Goal: Task Accomplishment & Management: Complete application form

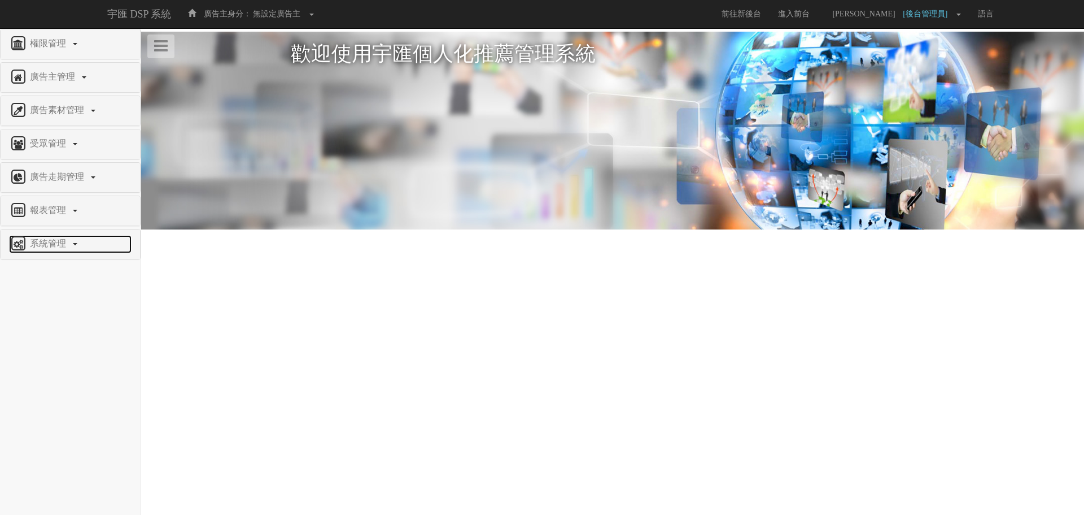
click at [59, 250] on link "系統管理" at bounding box center [70, 244] width 123 height 18
click at [38, 388] on span "廣告驗證設定" at bounding box center [37, 386] width 56 height 8
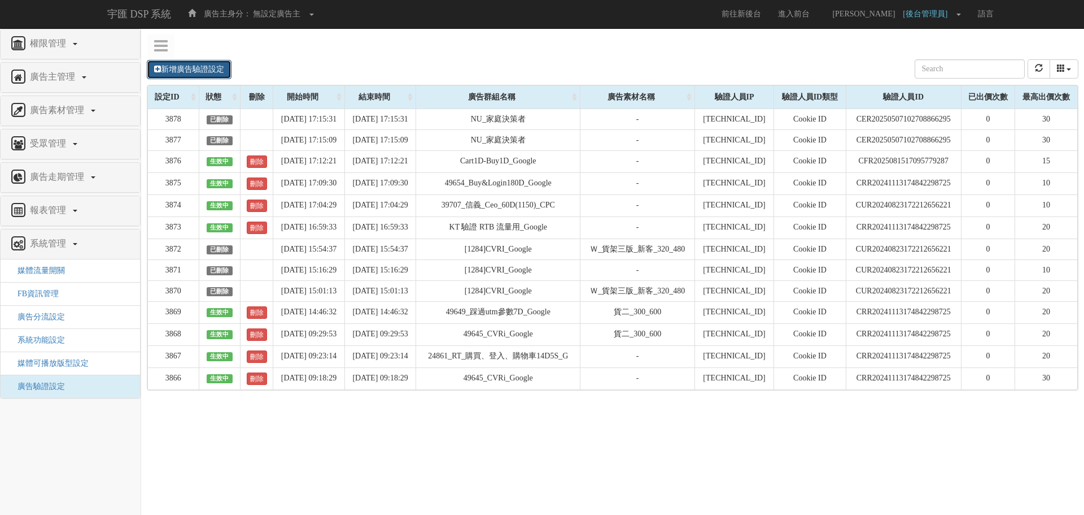
click at [204, 73] on link "新增廣告驗證設定" at bounding box center [189, 69] width 85 height 19
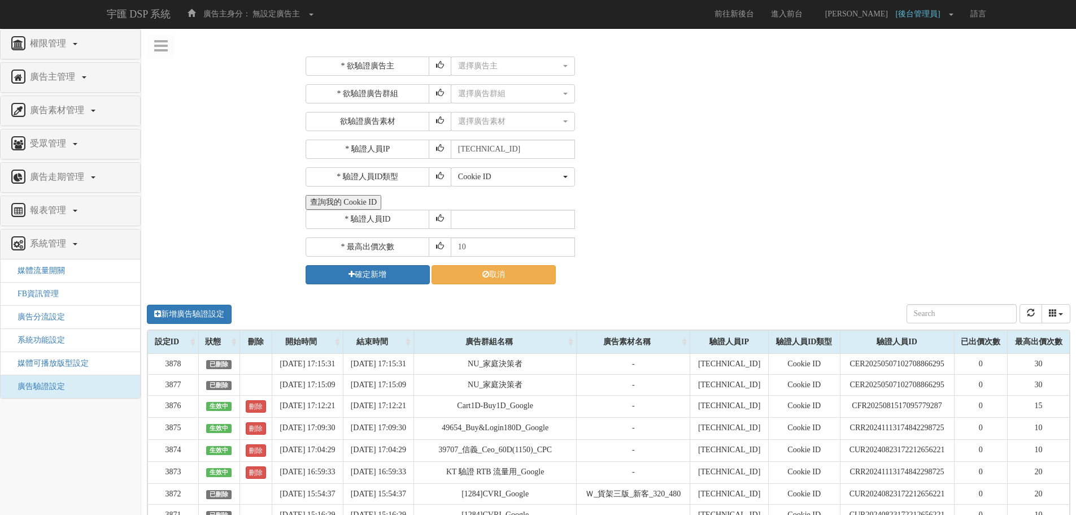
click at [491, 76] on div "* 欲驗證廣告主 選擇廣告主 特力+ 科技紫薇網 Momo 東森EHS Uniqlo EFShop 樂天 屈臣氏[PERSON_NAME] sinyi 信義房…" at bounding box center [687, 170] width 762 height 228
click at [507, 66] on div "選擇廣告主" at bounding box center [509, 65] width 103 height 11
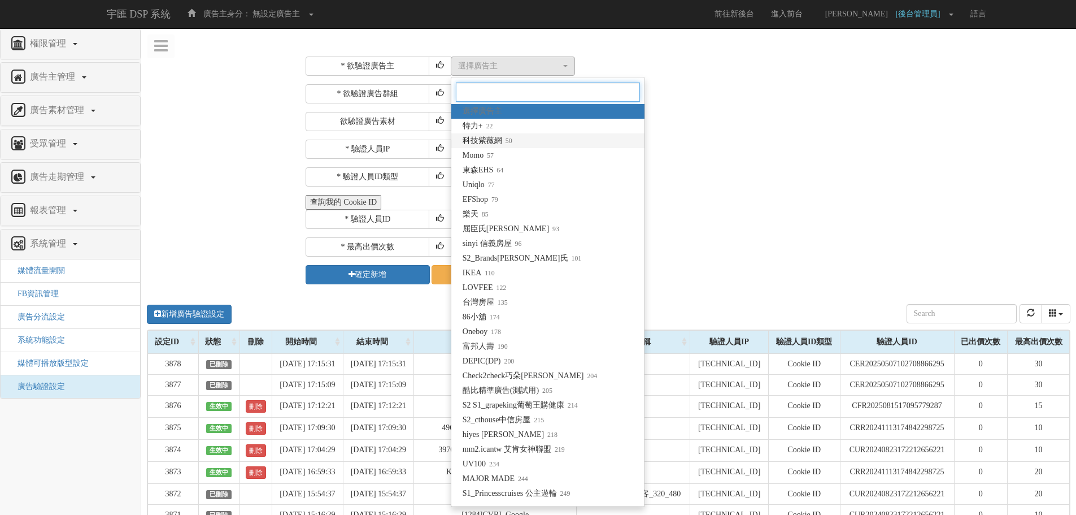
type input "f"
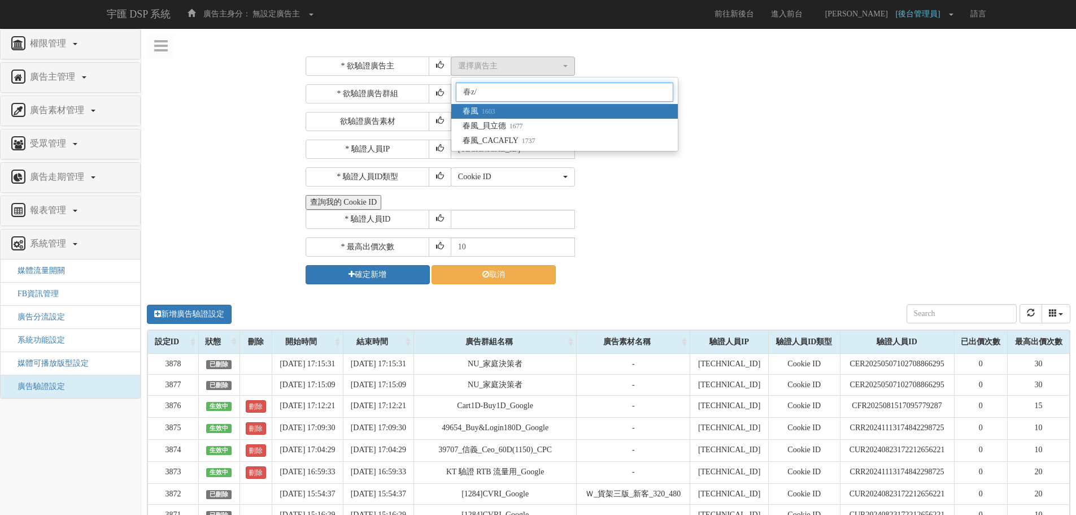
type input "春風"
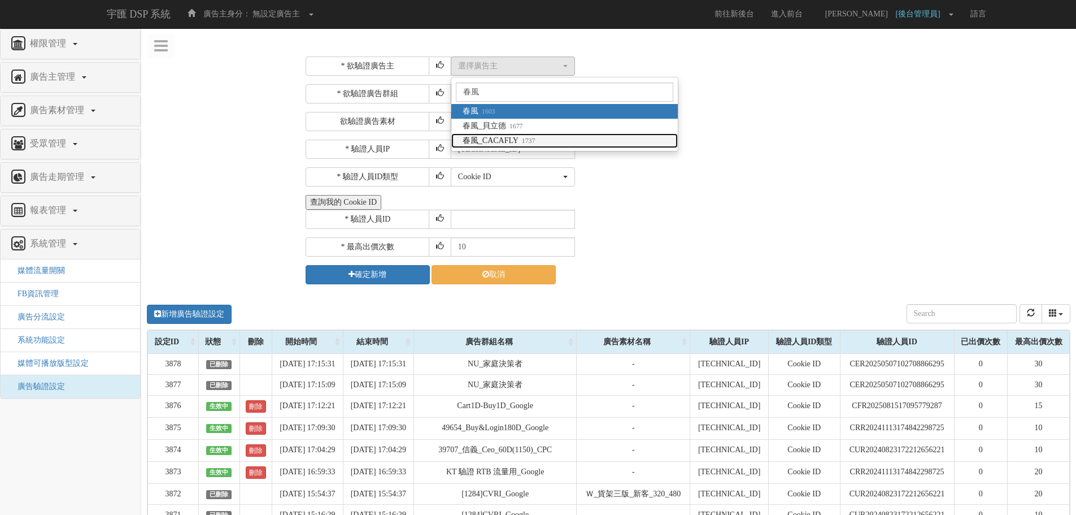
click at [508, 136] on span "春風_CACAFLY 1737" at bounding box center [499, 140] width 73 height 11
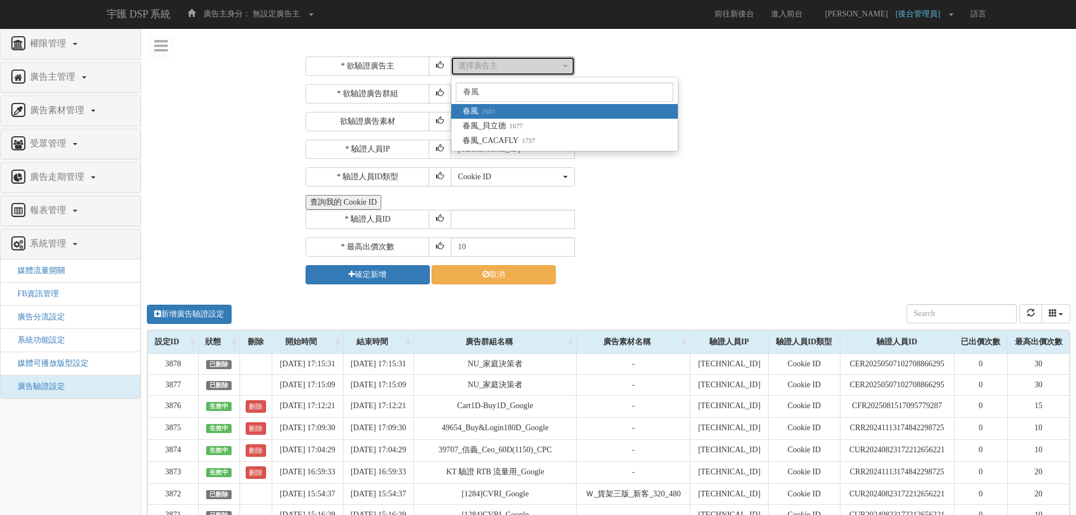
select select "1737"
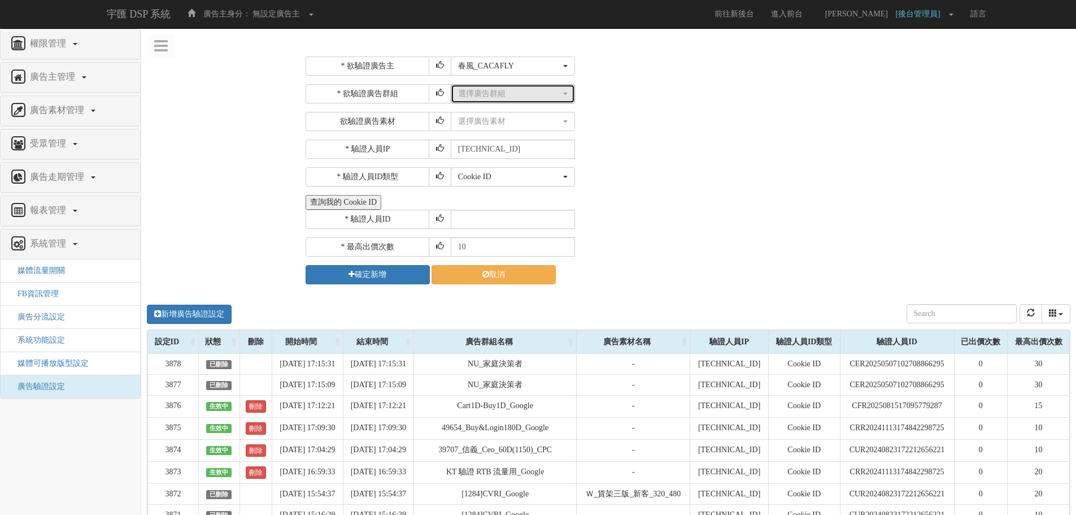
click at [516, 97] on div "選擇廣告群組" at bounding box center [509, 93] width 103 height 11
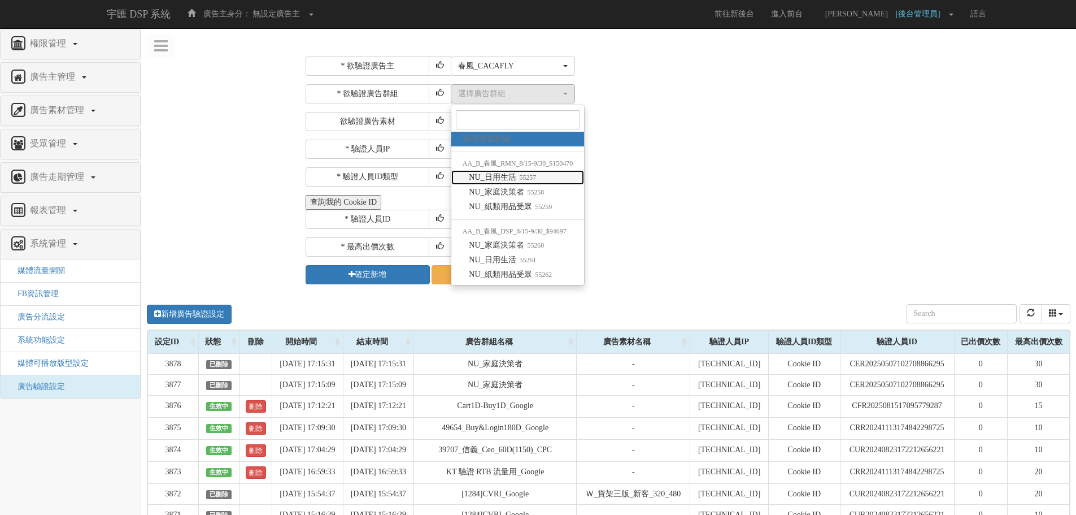
click at [550, 176] on link "NU_日用生活 55257" at bounding box center [517, 177] width 133 height 15
select select "55257"
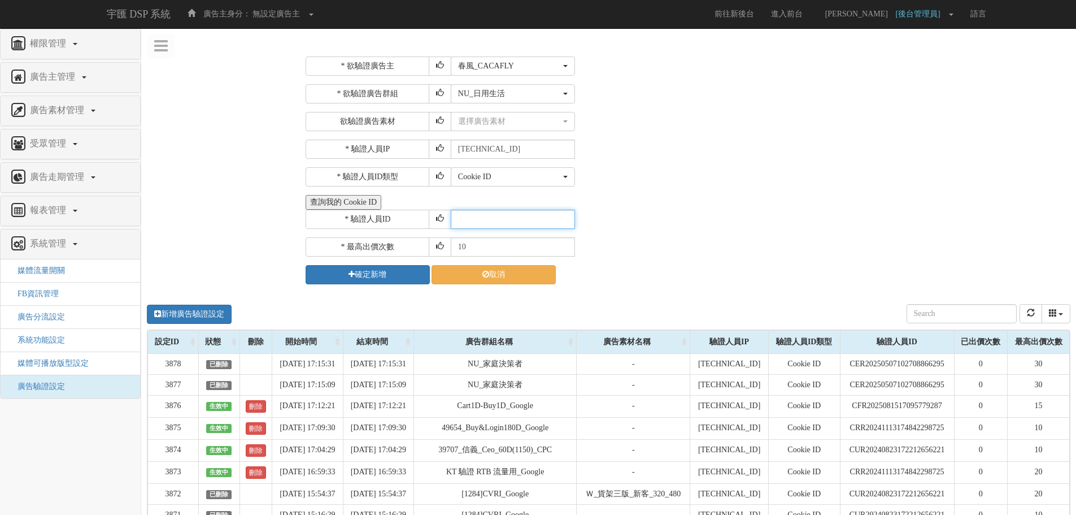
click at [469, 215] on input "text" at bounding box center [513, 219] width 124 height 19
paste input "CRR20250815182413804189"
type input "CRR20250815182413804189"
drag, startPoint x: 502, startPoint y: 249, endPoint x: 334, endPoint y: 251, distance: 168.3
click at [334, 251] on div "* 最高出價次數 10" at bounding box center [687, 246] width 762 height 19
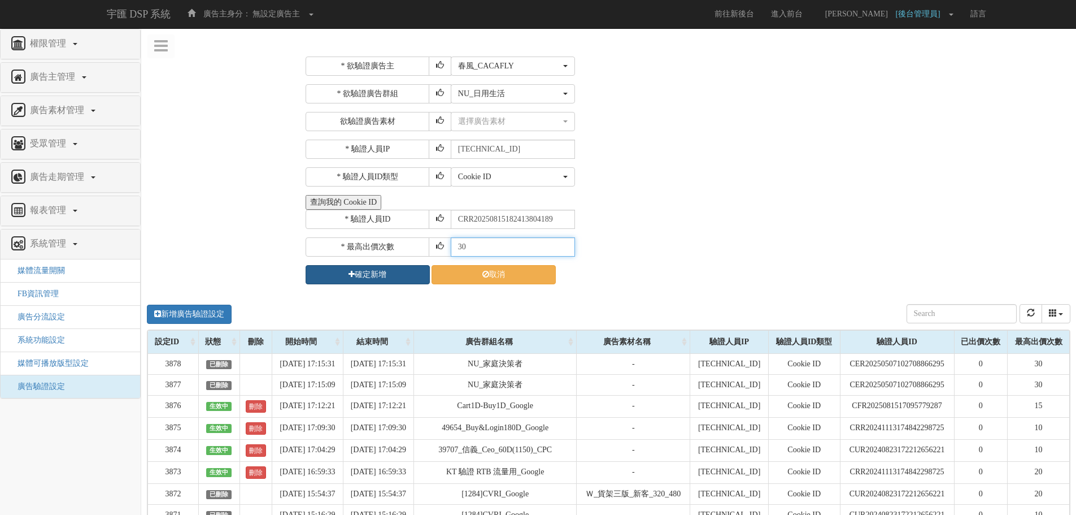
type input "30"
click at [382, 267] on button "確定新增" at bounding box center [368, 274] width 124 height 19
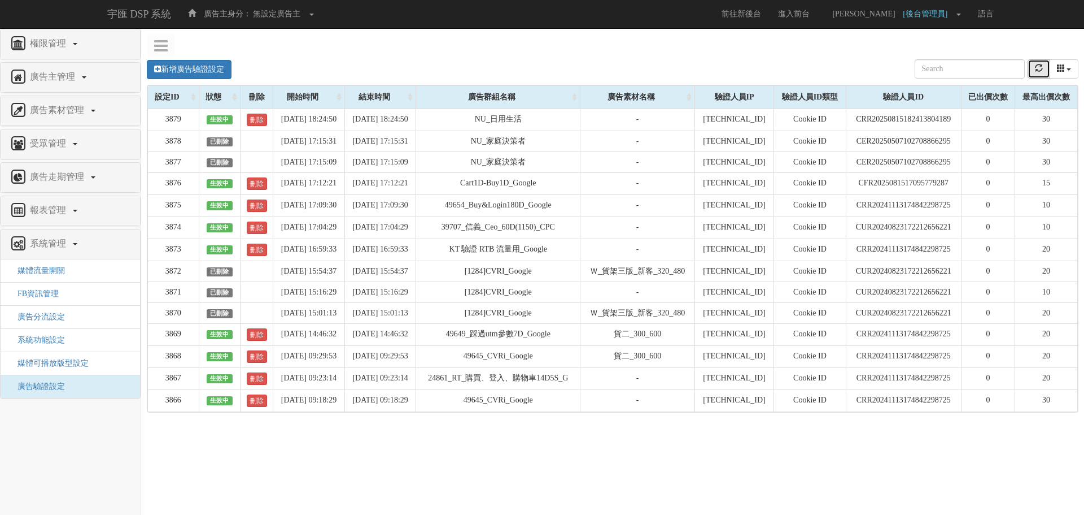
click at [1045, 68] on button "refresh" at bounding box center [1039, 68] width 23 height 19
